Goal: Transaction & Acquisition: Purchase product/service

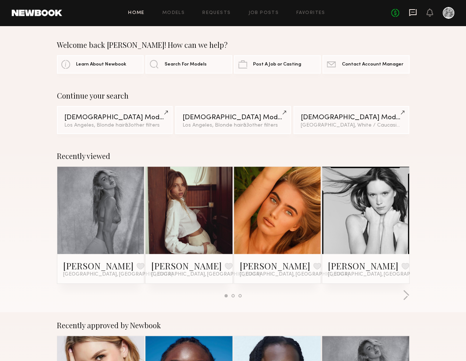
click at [417, 11] on icon at bounding box center [412, 12] width 7 height 7
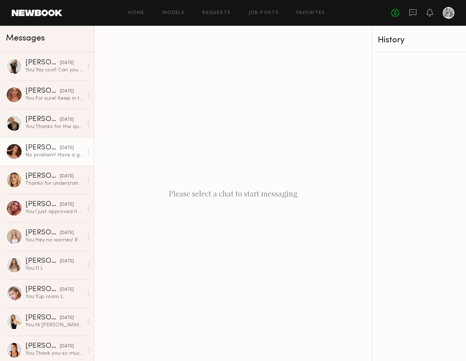
click at [34, 151] on div "Sara R." at bounding box center [42, 147] width 35 height 7
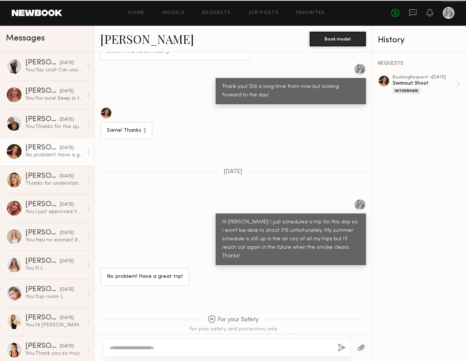
scroll to position [304, 0]
click at [108, 107] on div at bounding box center [106, 113] width 12 height 12
click at [265, 12] on link "Job Posts" at bounding box center [263, 13] width 31 height 5
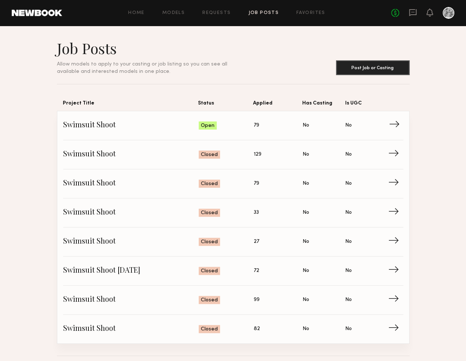
click at [276, 123] on span "Applied: 79" at bounding box center [278, 125] width 49 height 11
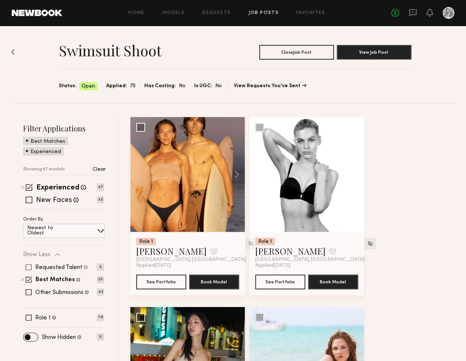
click at [31, 266] on span at bounding box center [29, 267] width 6 height 6
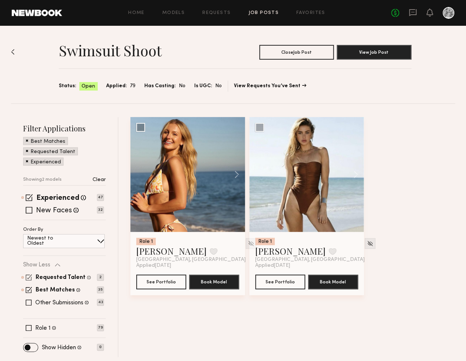
click at [29, 279] on span at bounding box center [29, 277] width 6 height 6
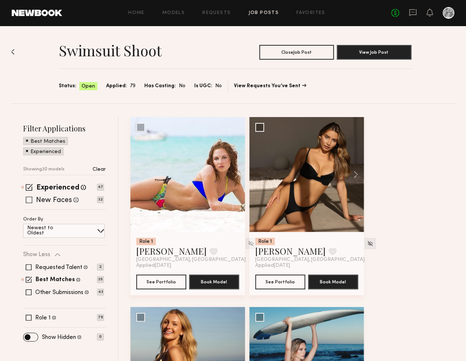
click at [30, 199] on span at bounding box center [29, 199] width 7 height 7
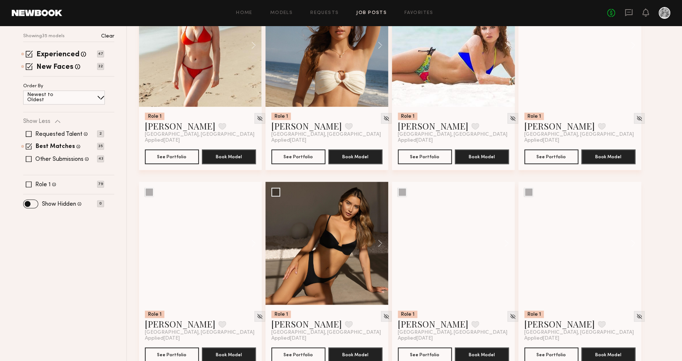
scroll to position [136, 0]
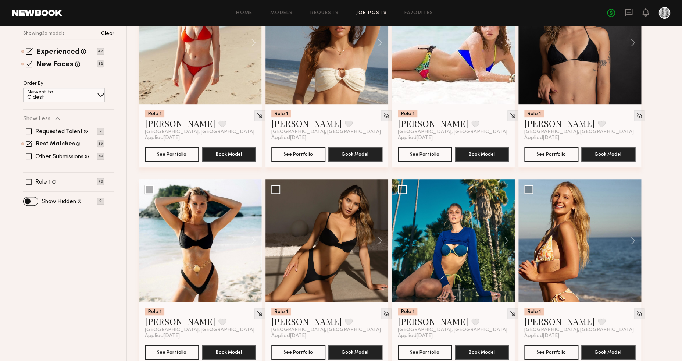
click at [27, 179] on span at bounding box center [29, 182] width 6 height 6
click at [26, 156] on span at bounding box center [29, 156] width 6 height 6
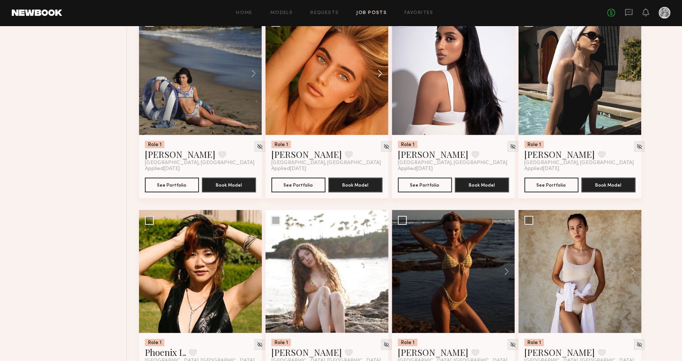
scroll to position [3461, 0]
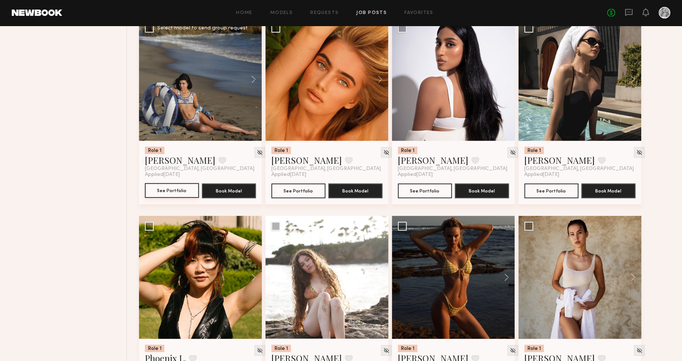
click at [172, 191] on button "See Portfolio" at bounding box center [172, 190] width 54 height 15
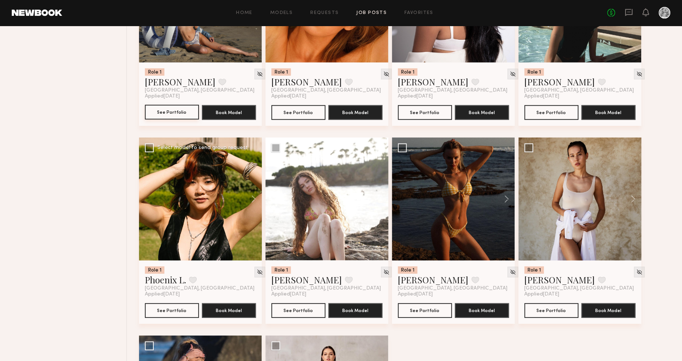
scroll to position [3682, 0]
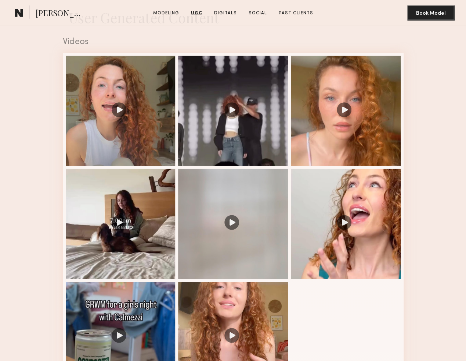
scroll to position [685, 0]
click at [123, 92] on div at bounding box center [121, 111] width 110 height 110
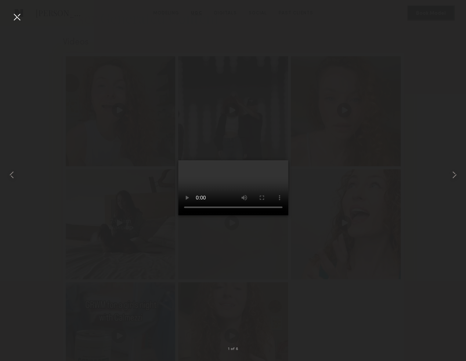
click at [18, 17] on div at bounding box center [17, 17] width 12 height 12
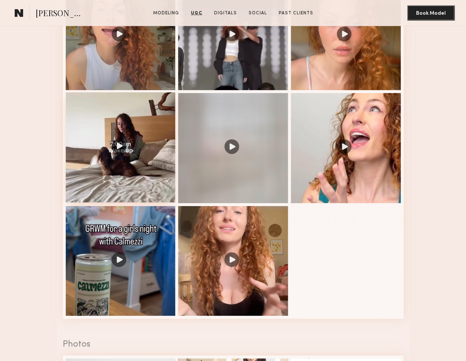
scroll to position [767, 0]
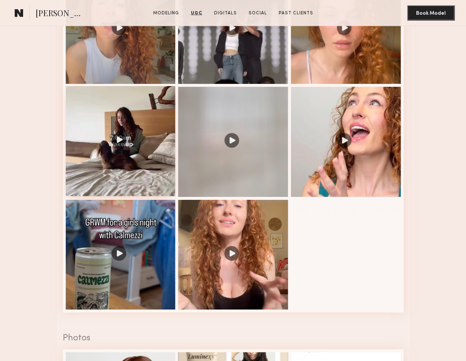
click at [129, 135] on div at bounding box center [121, 141] width 110 height 110
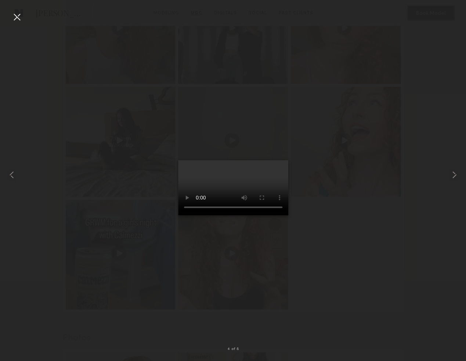
click at [16, 17] on div at bounding box center [17, 17] width 12 height 12
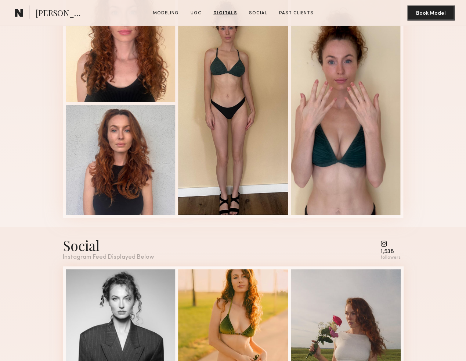
scroll to position [1622, 0]
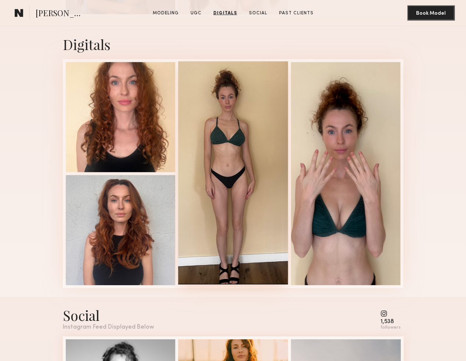
click at [202, 139] on div at bounding box center [233, 172] width 110 height 222
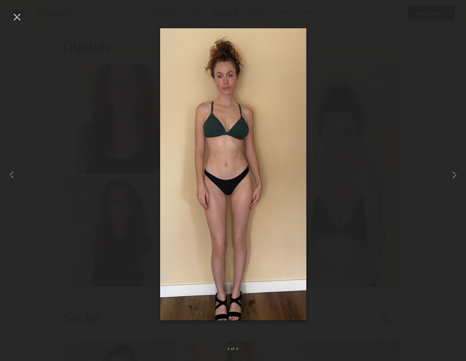
click at [17, 15] on div at bounding box center [17, 17] width 12 height 12
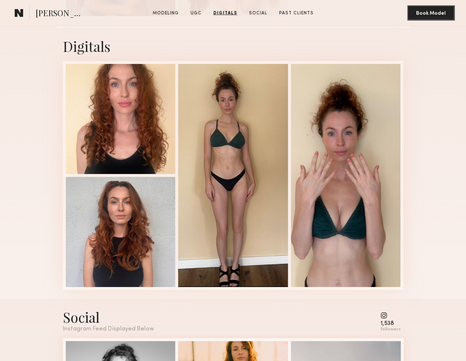
scroll to position [1554, 0]
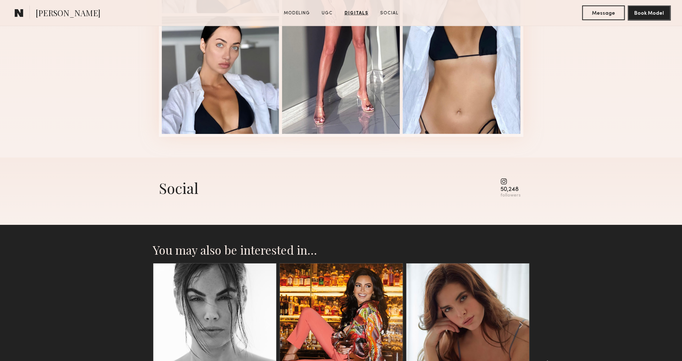
scroll to position [1269, 0]
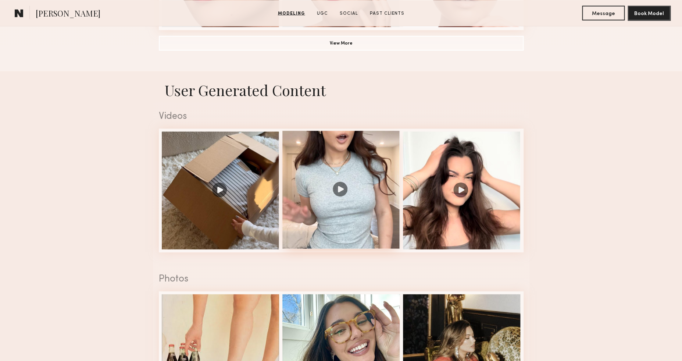
scroll to position [838, 0]
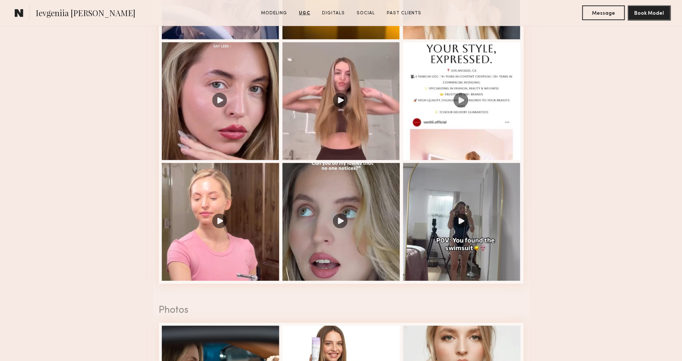
scroll to position [1000, 0]
click at [341, 79] on div at bounding box center [341, 100] width 118 height 118
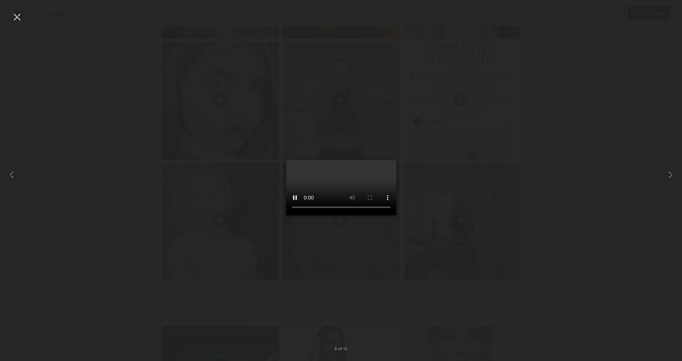
scroll to position [997, 0]
click at [10, 15] on div at bounding box center [13, 174] width 27 height 325
click at [17, 14] on div at bounding box center [17, 17] width 12 height 12
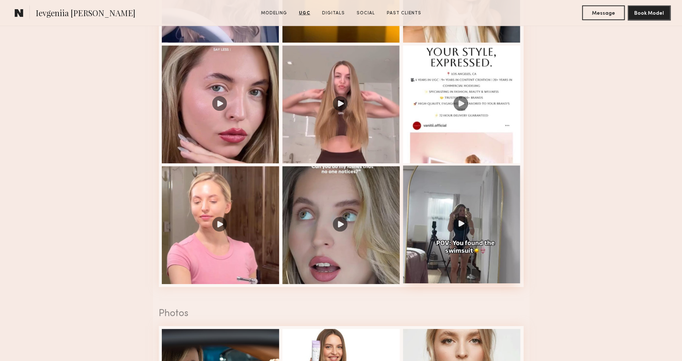
click at [441, 220] on div at bounding box center [462, 224] width 118 height 118
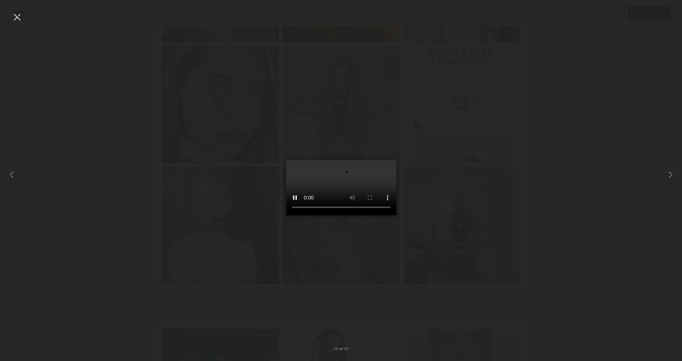
scroll to position [997, 0]
click at [14, 18] on div at bounding box center [17, 17] width 12 height 12
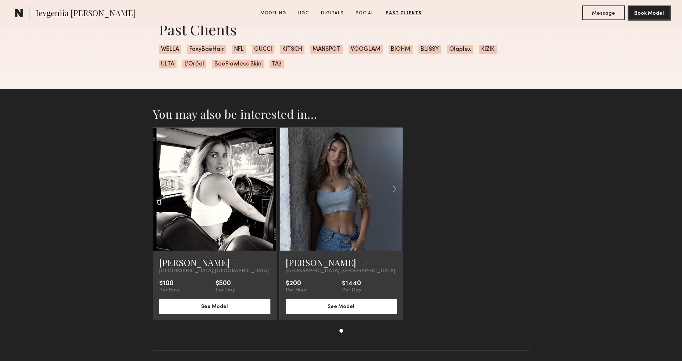
scroll to position [2503, 0]
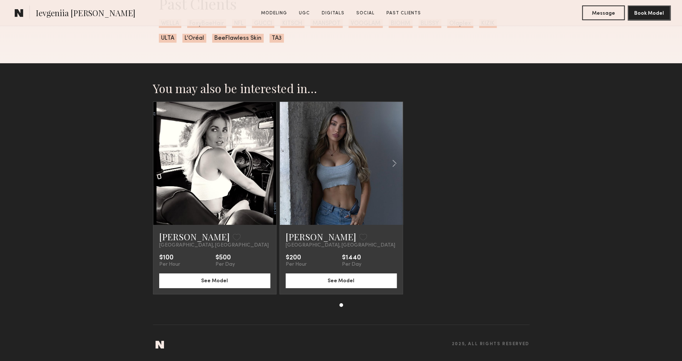
click at [230, 169] on link at bounding box center [215, 163] width 42 height 123
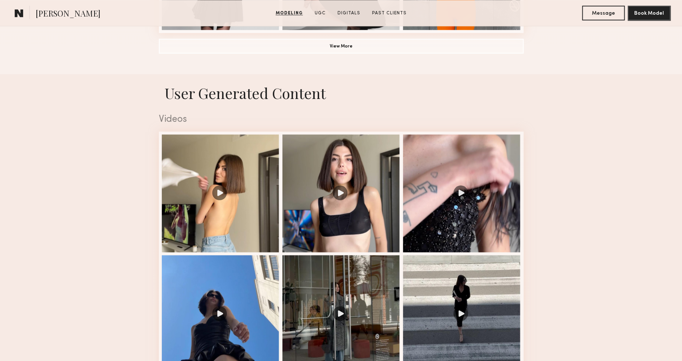
scroll to position [744, 0]
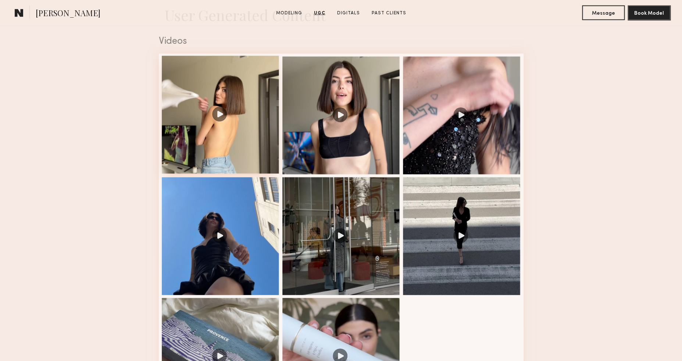
click at [215, 118] on div at bounding box center [221, 115] width 118 height 118
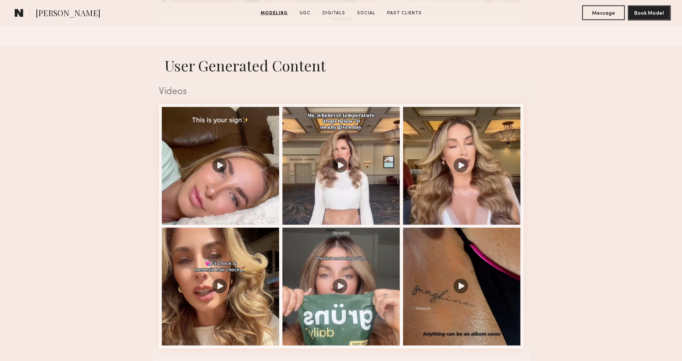
scroll to position [748, 0]
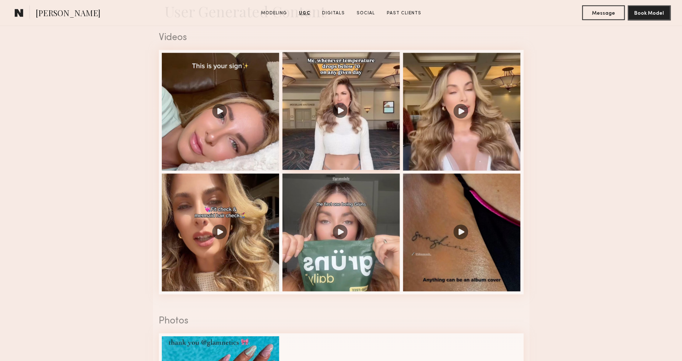
click at [373, 101] on div at bounding box center [341, 111] width 118 height 118
